Goal: Task Accomplishment & Management: Manage account settings

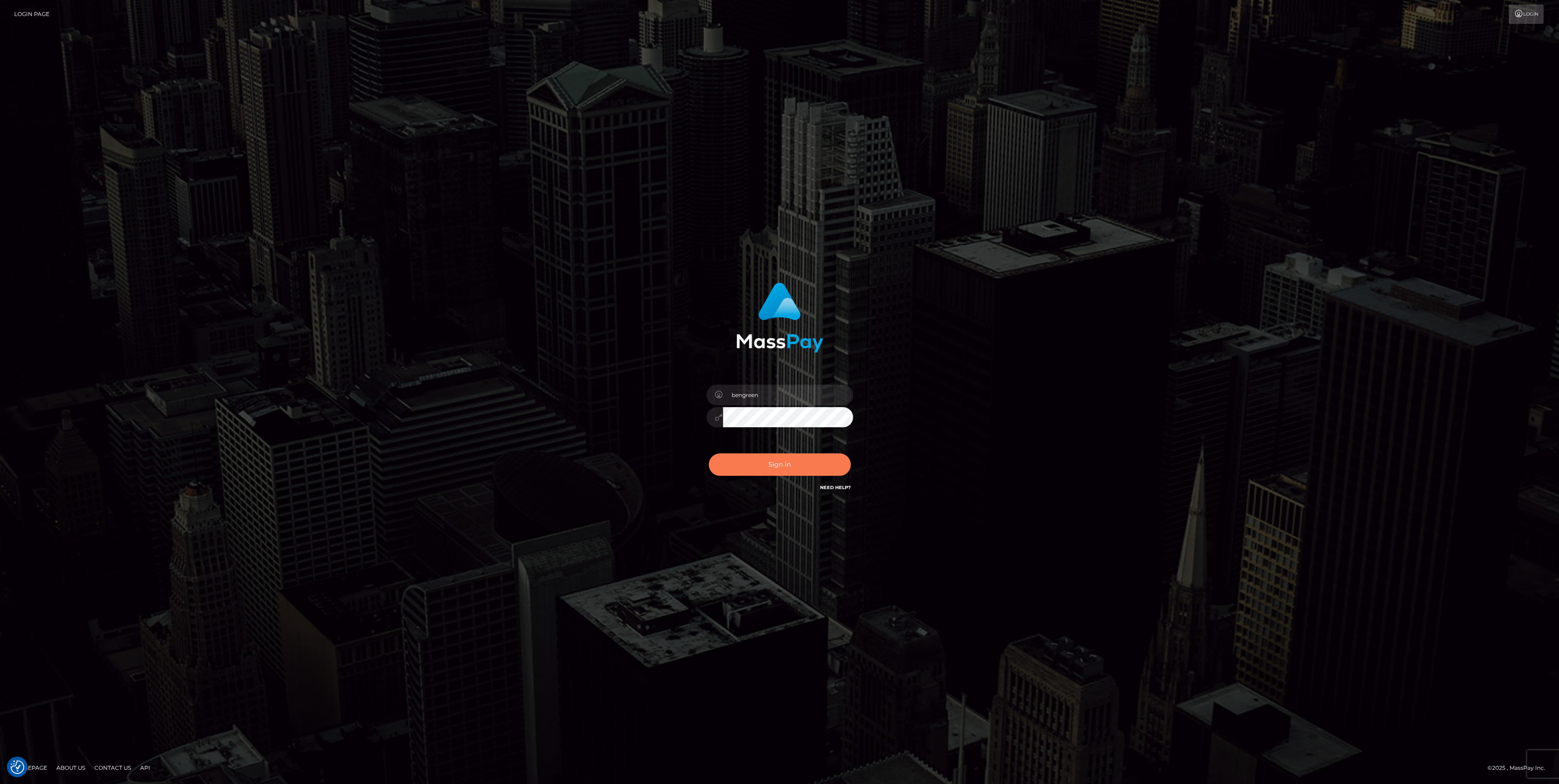
click at [820, 454] on button "Sign in" at bounding box center [780, 465] width 142 height 22
type input "bengreen"
click at [806, 460] on button "Sign in" at bounding box center [780, 465] width 142 height 22
type input "bengreen"
